Goal: Navigation & Orientation: Find specific page/section

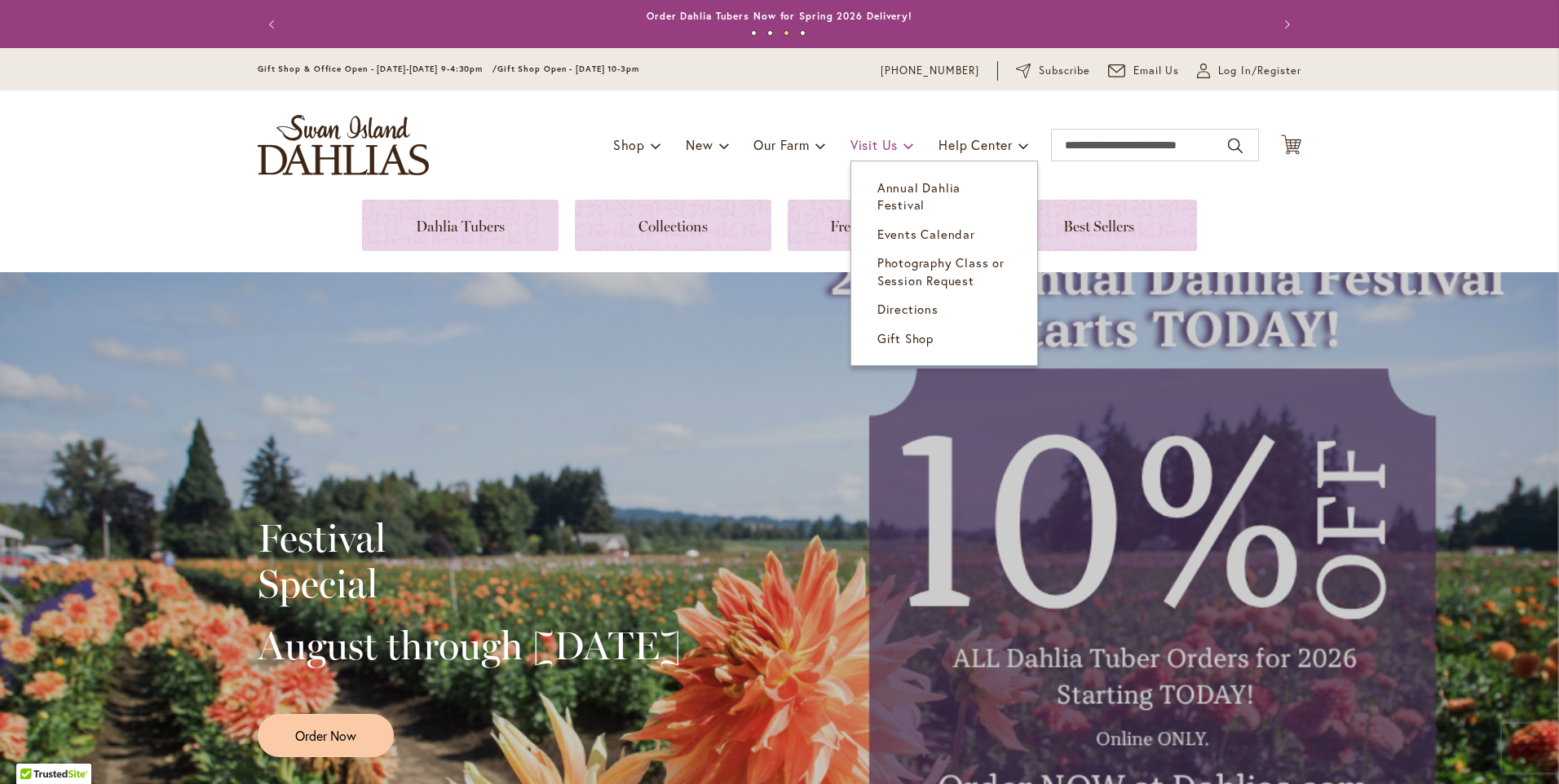
click at [866, 142] on span "Visit Us" at bounding box center [873, 144] width 47 height 17
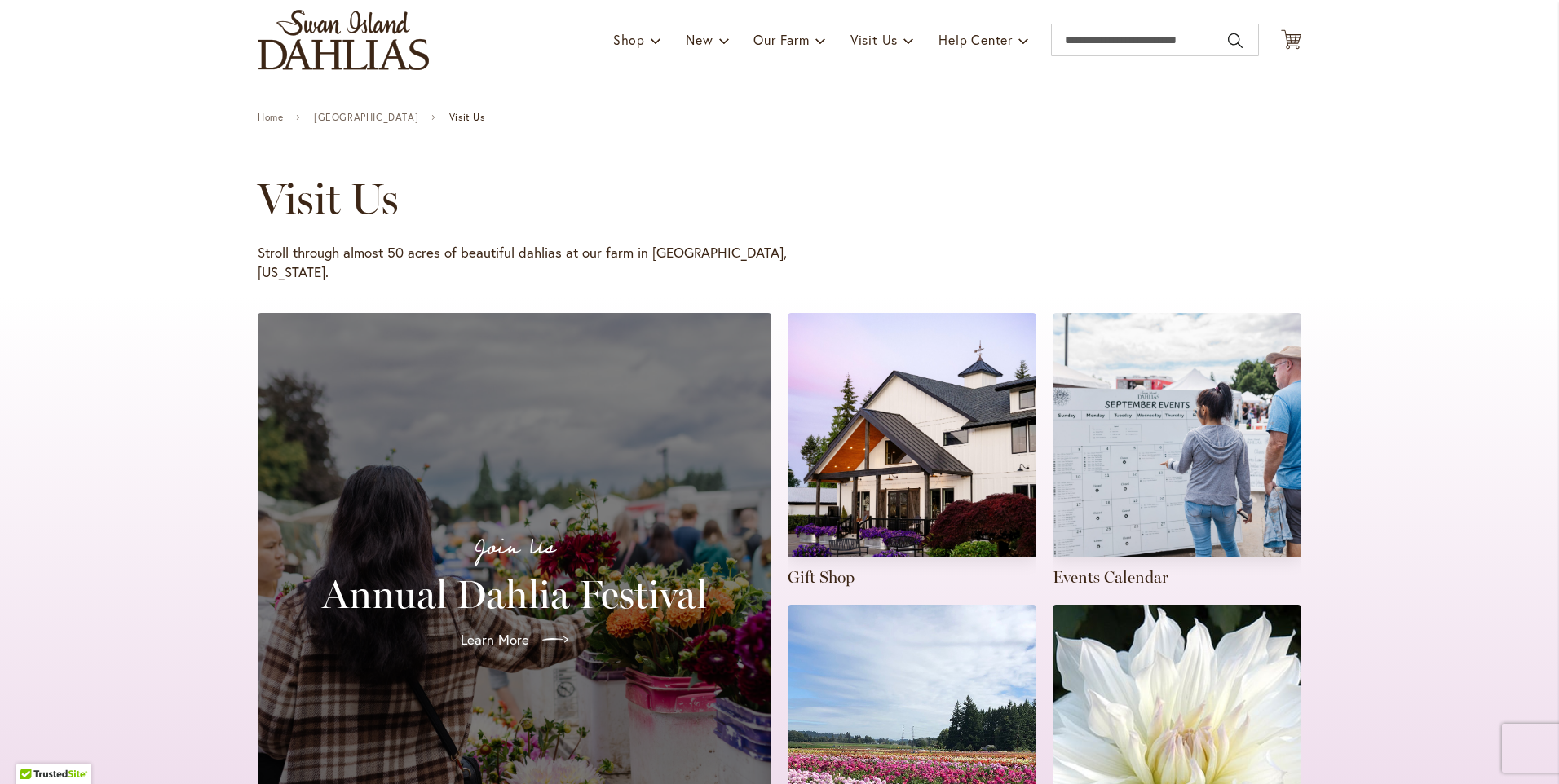
scroll to position [81, 0]
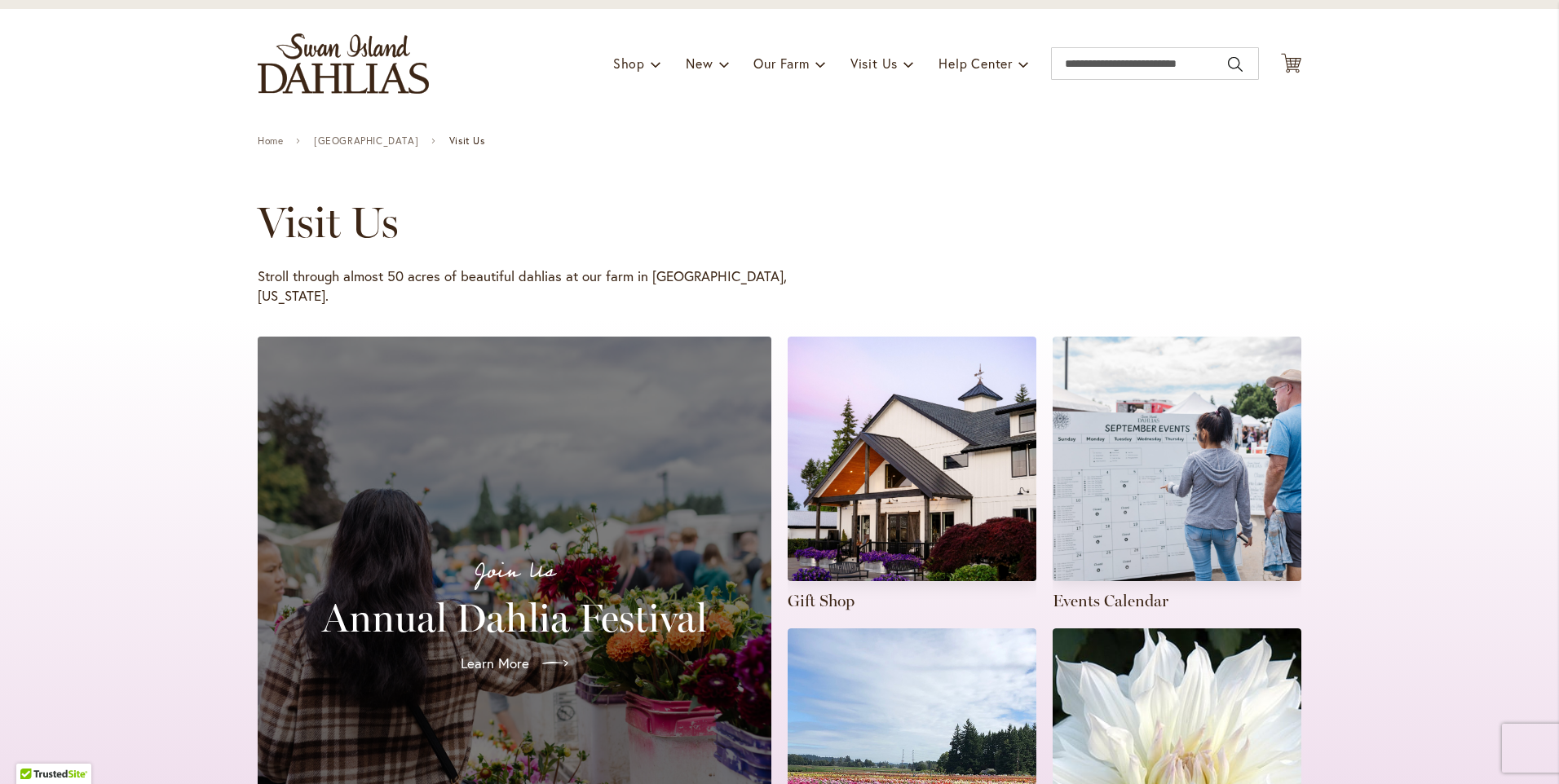
click at [479, 136] on span "Visit Us" at bounding box center [467, 141] width 36 height 12
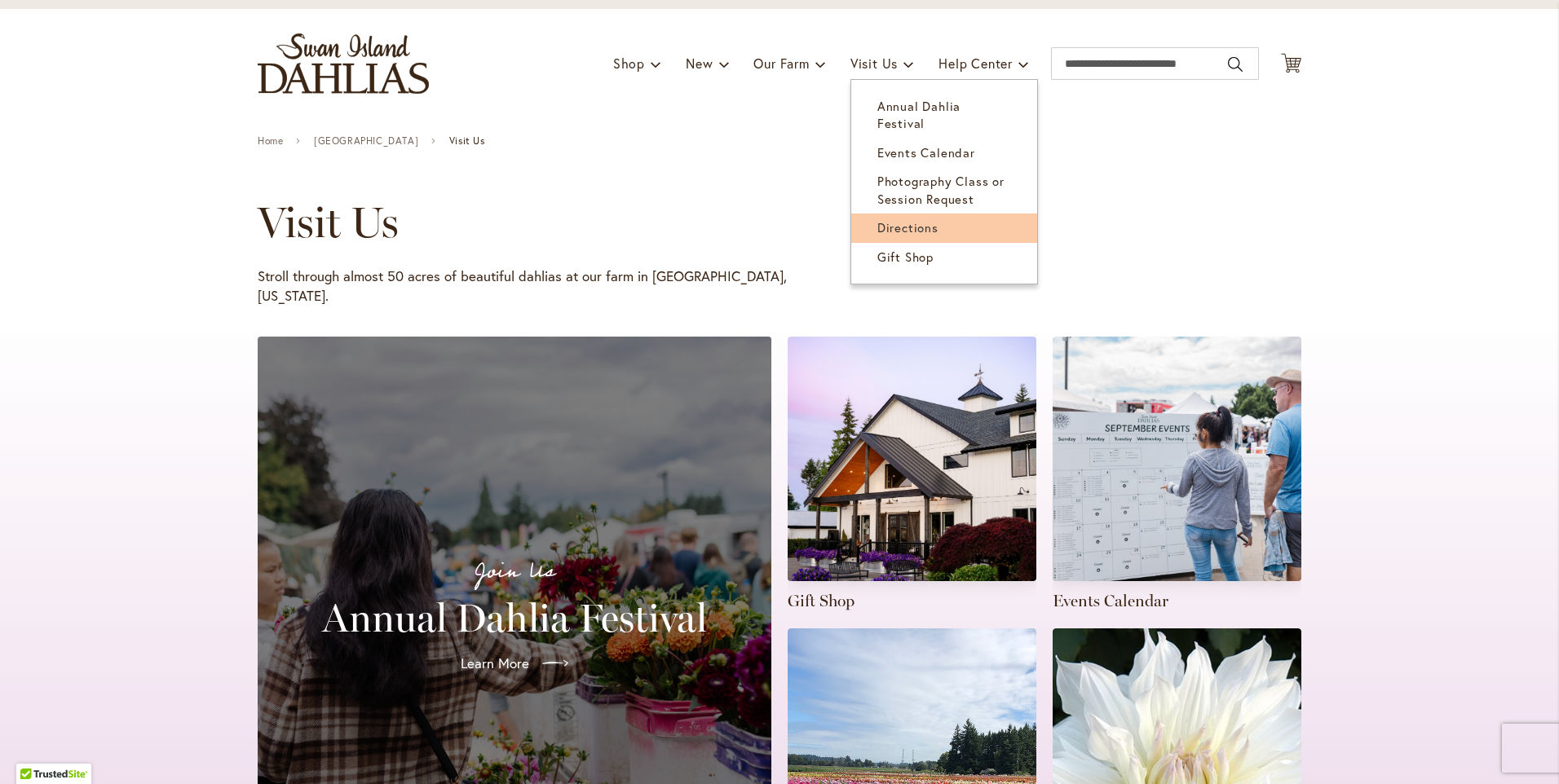
click at [915, 219] on span "Directions" at bounding box center [908, 228] width 61 height 17
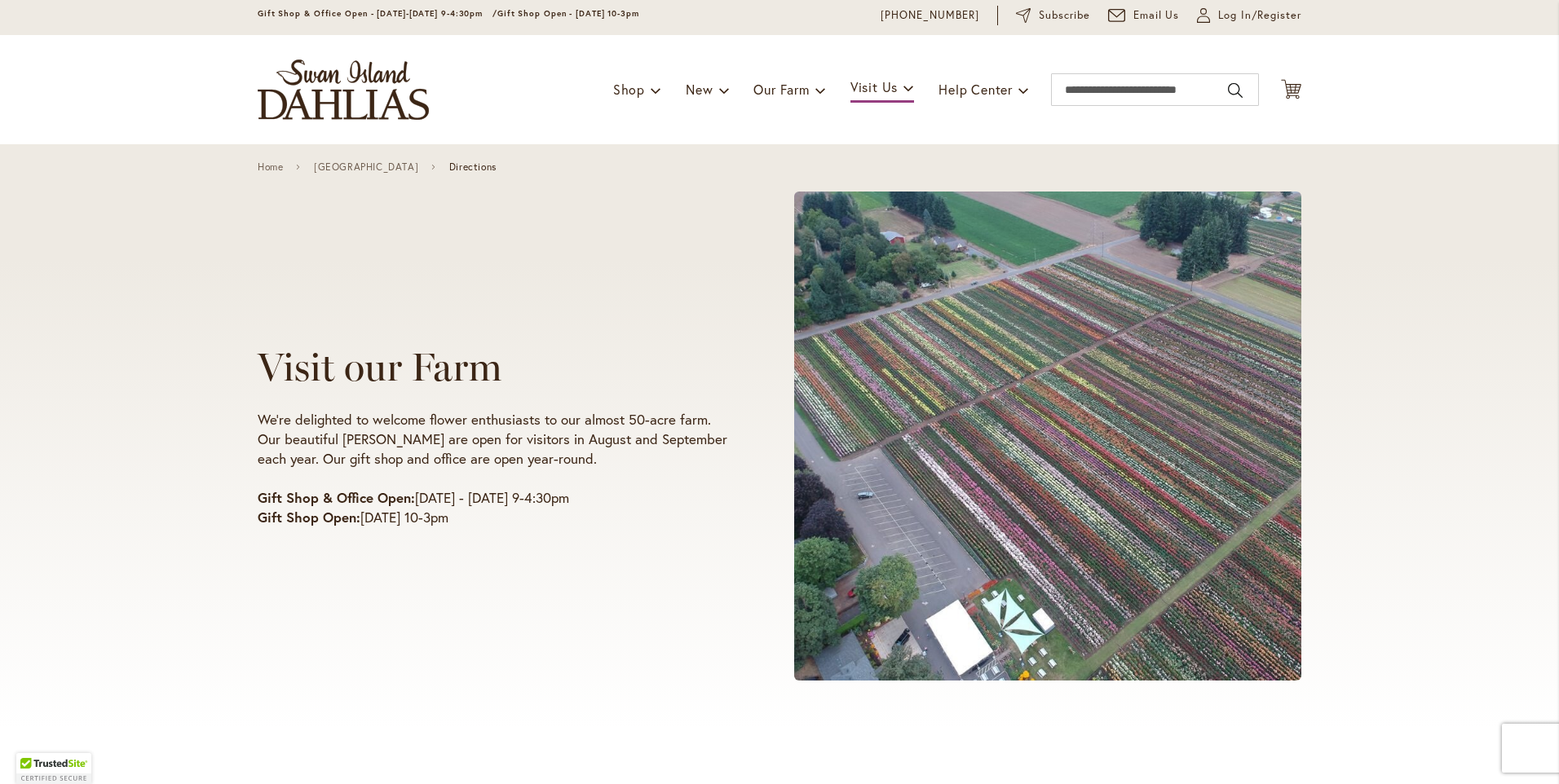
scroll to position [81, 0]
